Goal: Task Accomplishment & Management: Manage account settings

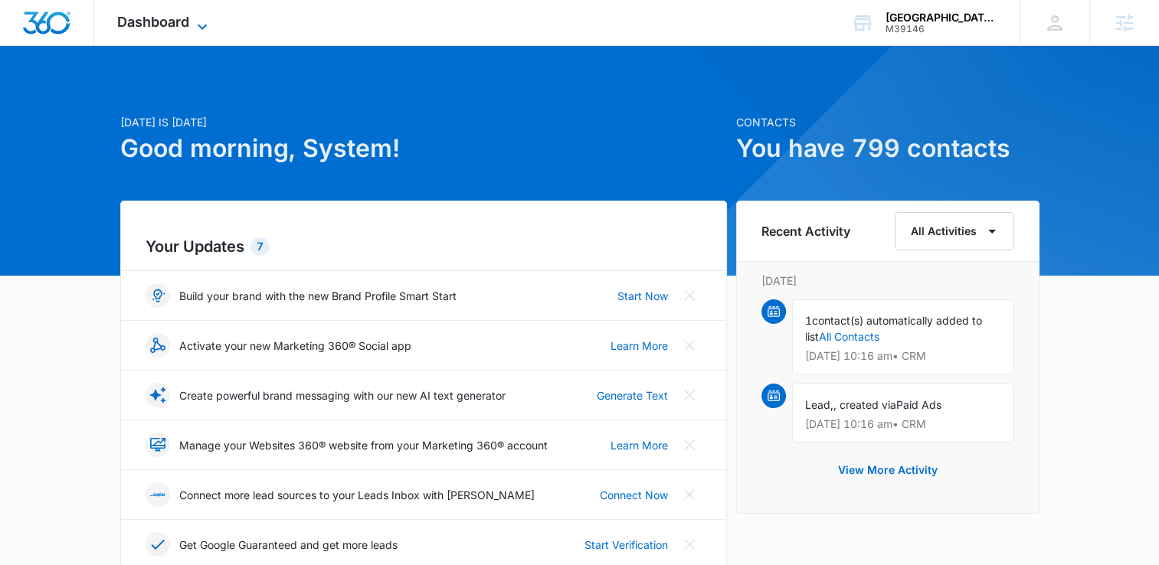
click at [174, 15] on span "Dashboard" at bounding box center [153, 22] width 72 height 16
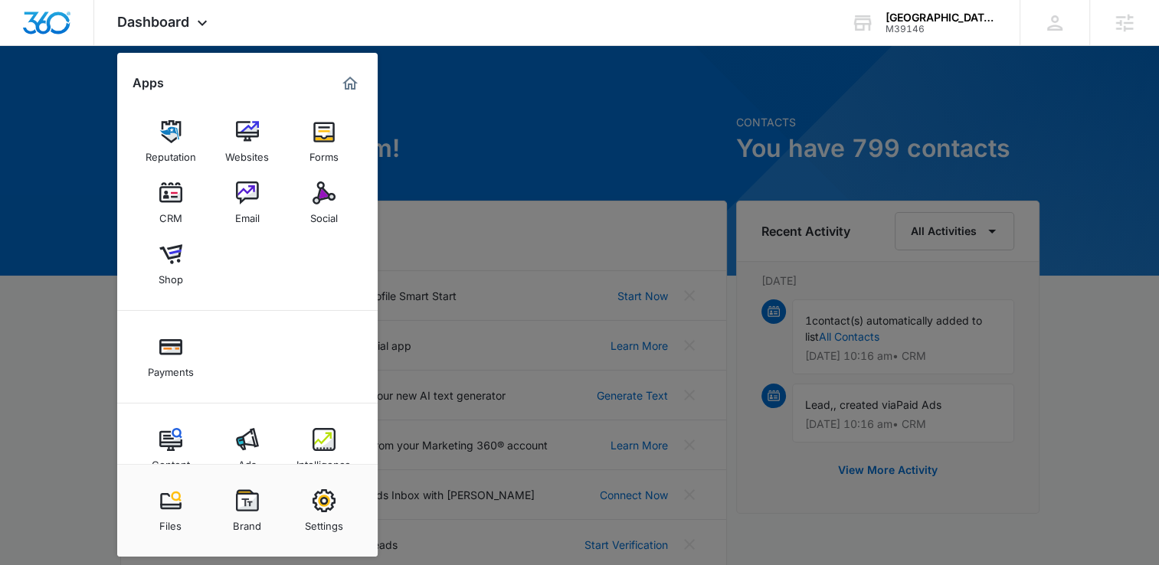
click at [339, 503] on link "Settings" at bounding box center [324, 511] width 58 height 58
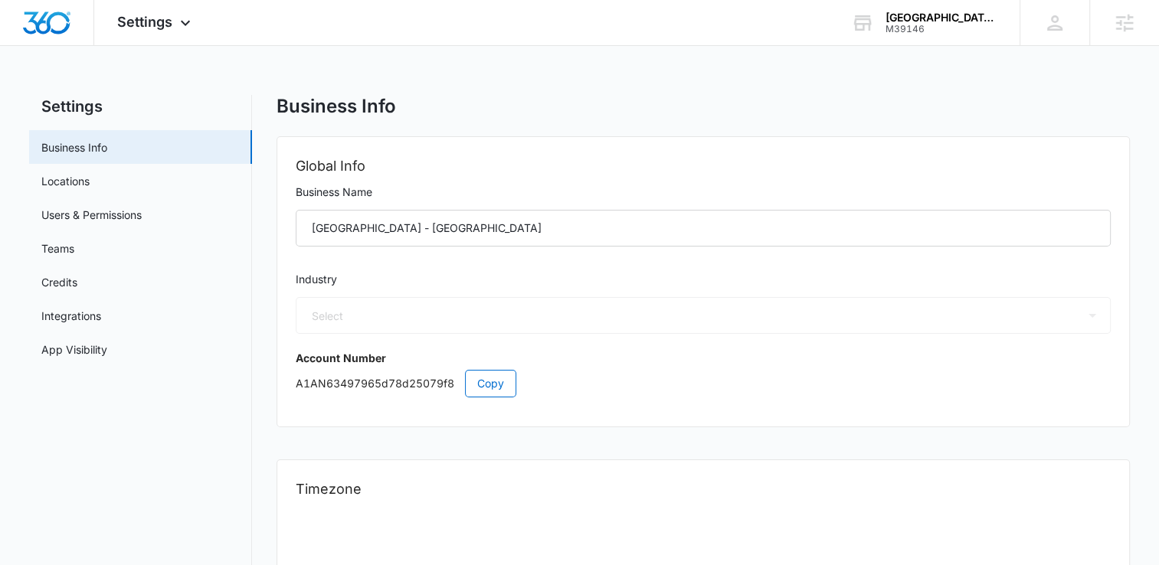
select select "33"
select select "US"
select select "America/[GEOGRAPHIC_DATA]"
click at [945, 27] on div "M39146" at bounding box center [941, 29] width 112 height 11
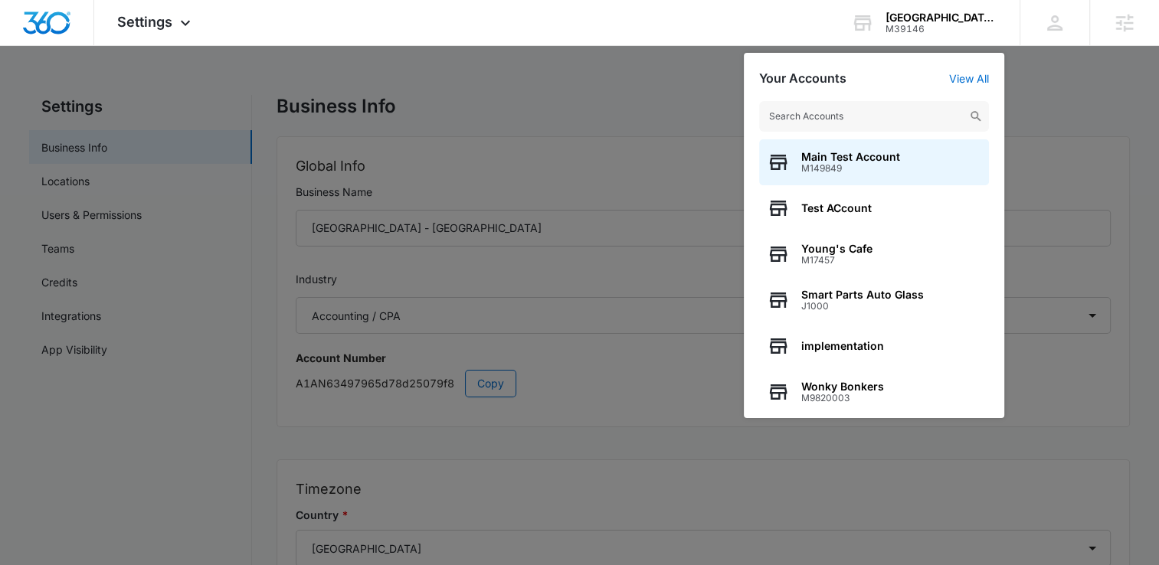
click at [535, 162] on div at bounding box center [579, 282] width 1159 height 565
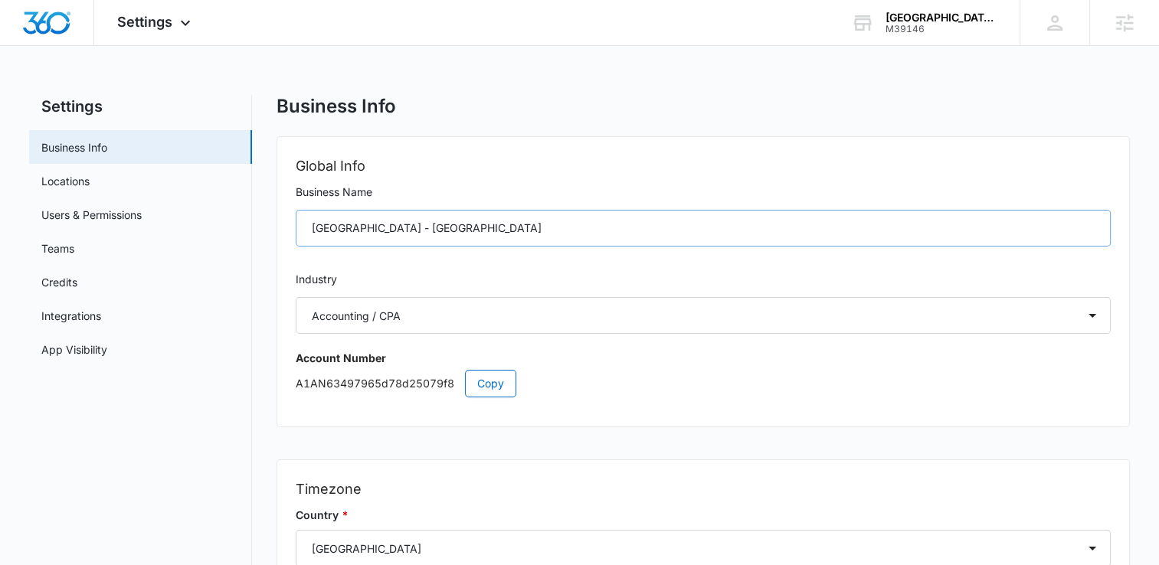
drag, startPoint x: 505, startPoint y: 247, endPoint x: 459, endPoint y: 228, distance: 49.5
click at [459, 228] on div "[GEOGRAPHIC_DATA] - [GEOGRAPHIC_DATA]" at bounding box center [703, 231] width 815 height 43
drag, startPoint x: 459, startPoint y: 228, endPoint x: 345, endPoint y: 239, distance: 115.4
click at [345, 239] on input "[GEOGRAPHIC_DATA] - [GEOGRAPHIC_DATA]" at bounding box center [703, 228] width 815 height 37
click at [593, 161] on h2 "Global Info" at bounding box center [703, 165] width 815 height 21
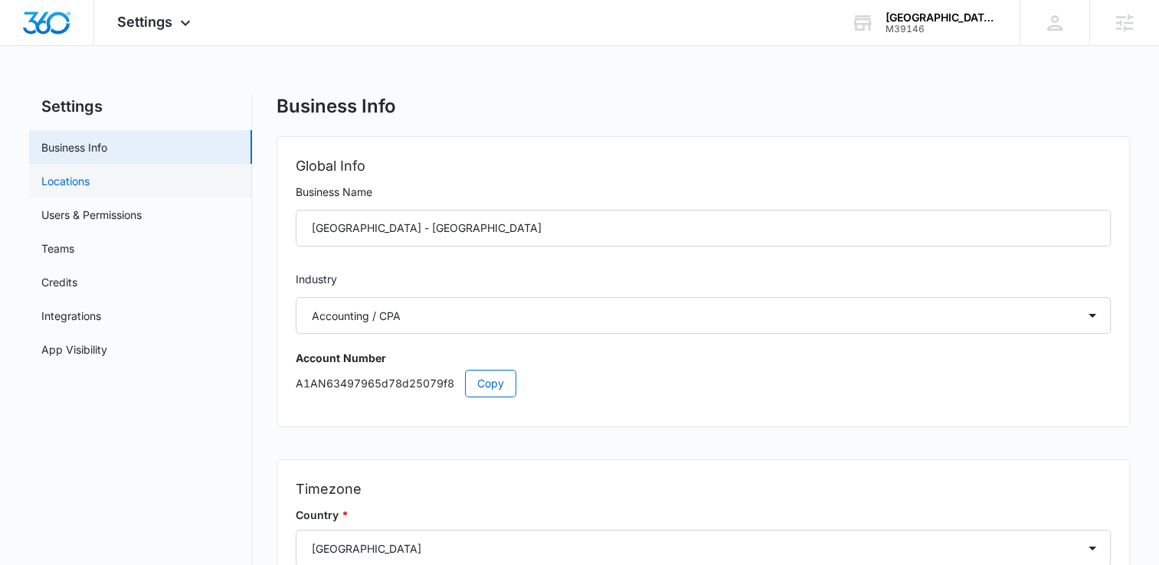
click at [89, 185] on link "Locations" at bounding box center [65, 181] width 48 height 16
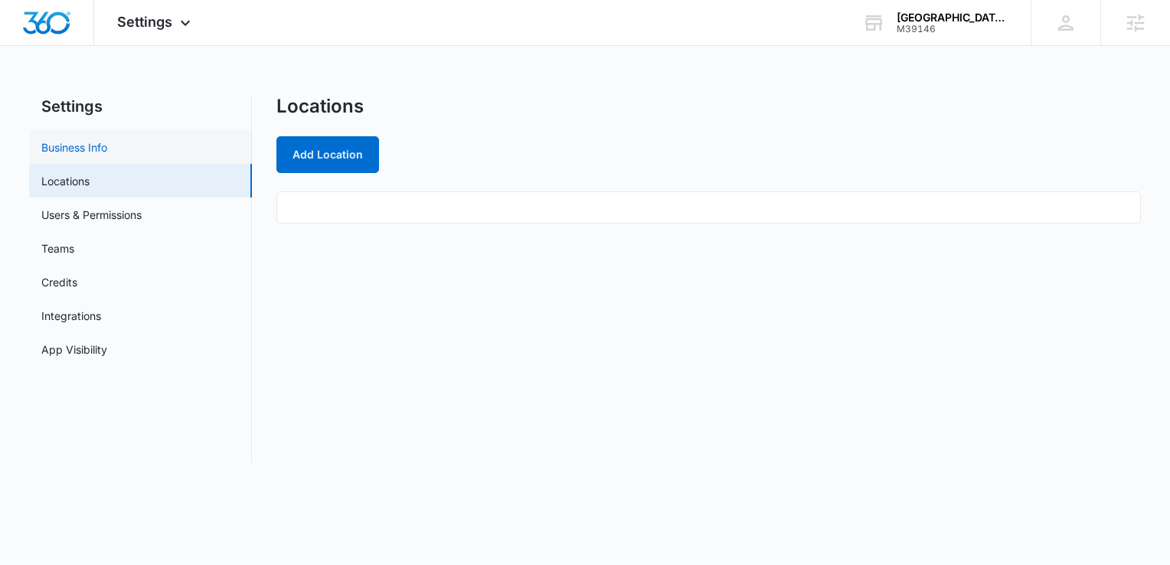
click at [107, 145] on link "Business Info" at bounding box center [74, 147] width 66 height 16
select select "33"
select select "US"
select select "America/[GEOGRAPHIC_DATA]"
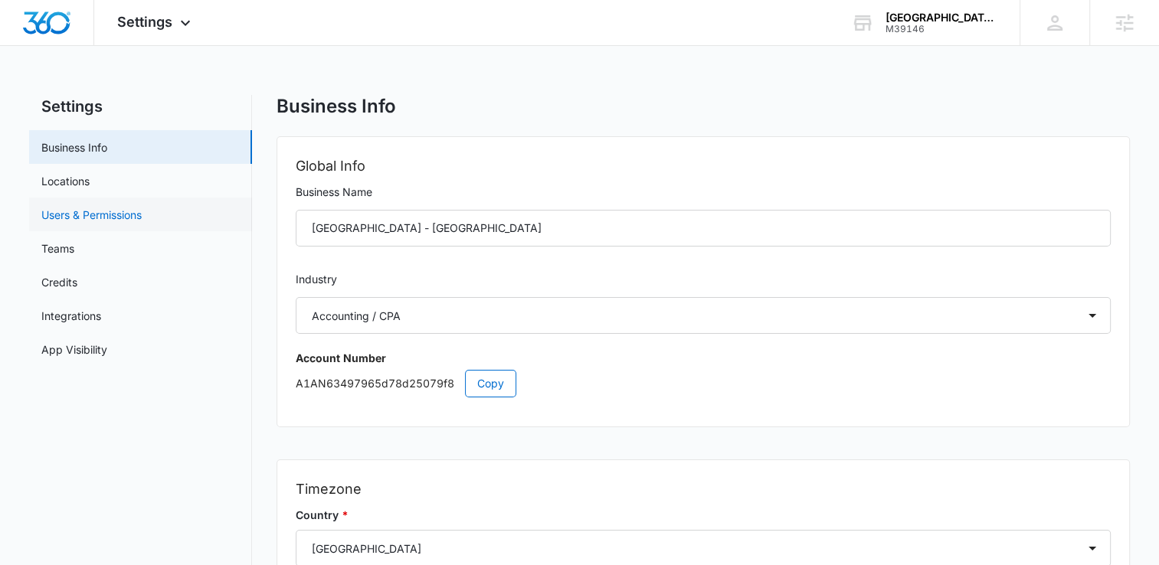
click at [91, 214] on link "Users & Permissions" at bounding box center [91, 215] width 100 height 16
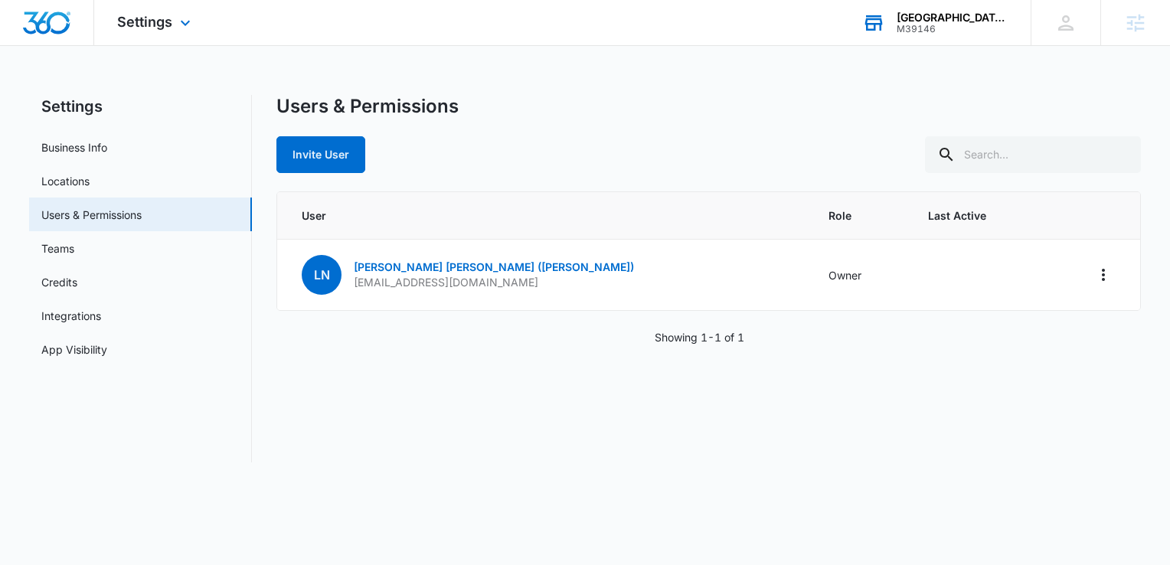
click at [894, 25] on div "[GEOGRAPHIC_DATA] - [GEOGRAPHIC_DATA] M39146 Your Accounts View All" at bounding box center [934, 22] width 191 height 45
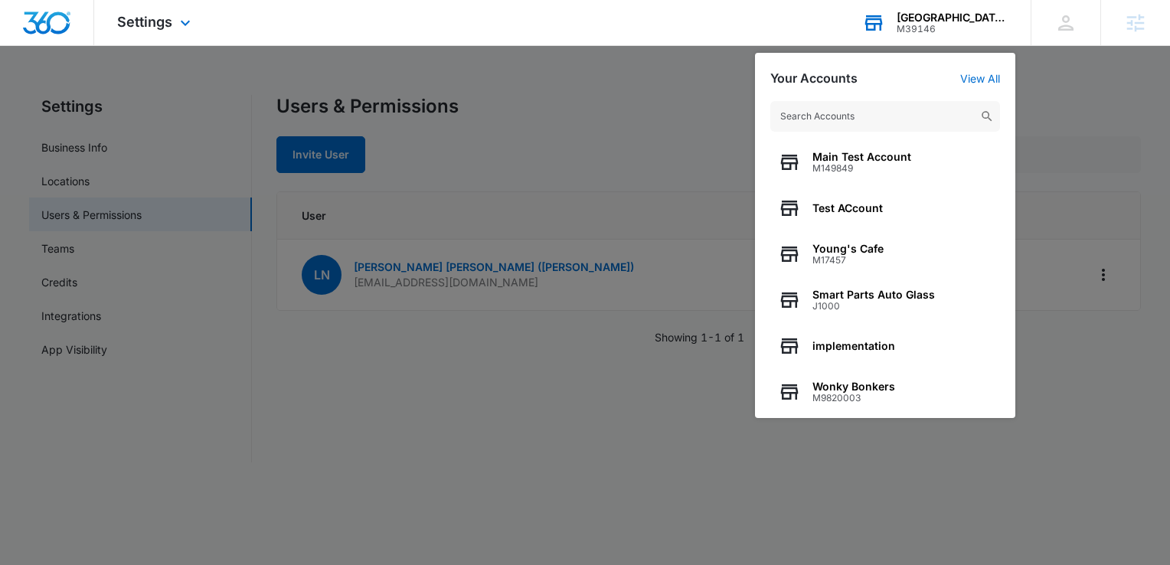
click at [829, 128] on div "Main Test Account M149849 Test ACcount Young's Cafe M17457 Smart Parts Auto Gla…" at bounding box center [885, 252] width 260 height 332
click at [837, 106] on input "text" at bounding box center [885, 116] width 230 height 31
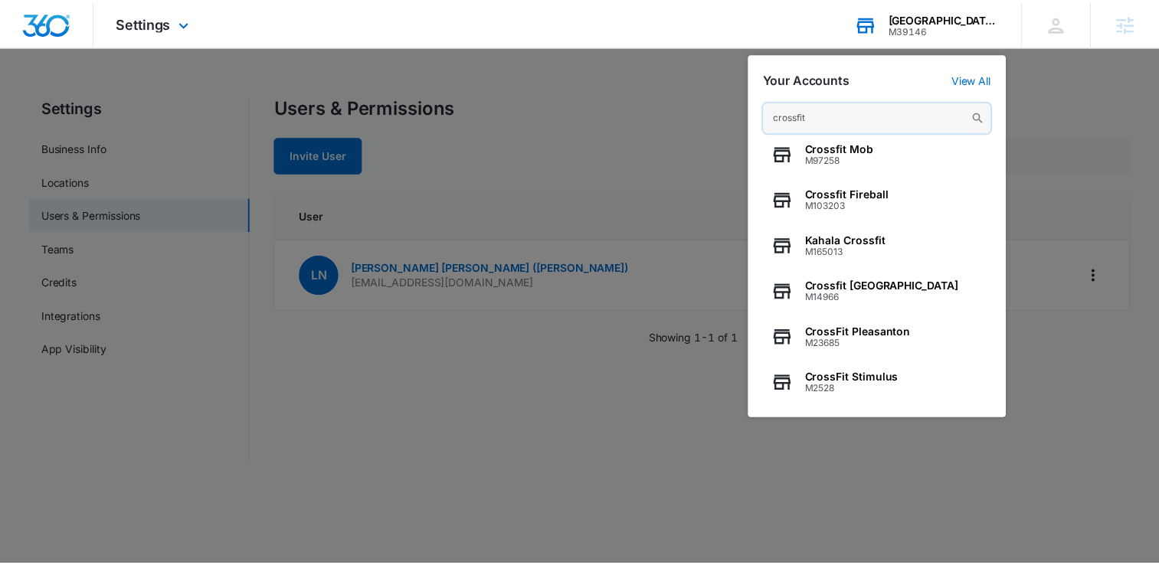
scroll to position [196, 0]
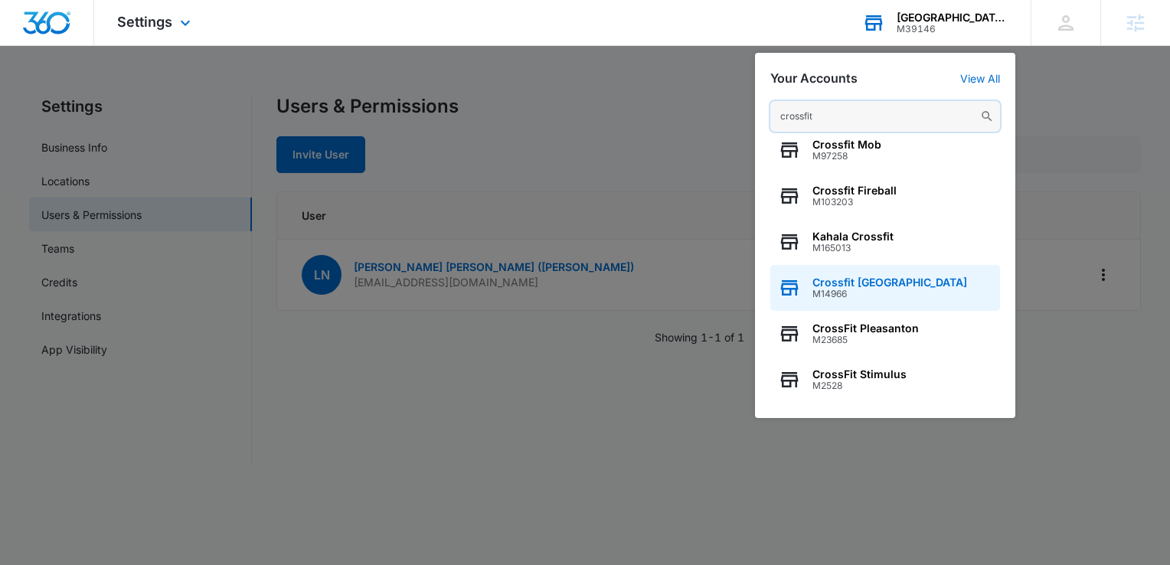
type input "crossfit"
click at [890, 289] on span "M14966" at bounding box center [889, 294] width 155 height 11
